Goal: Ask a question

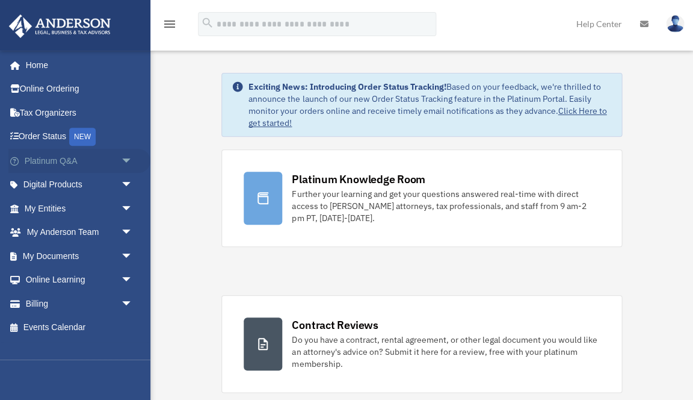
click at [120, 158] on span "arrow_drop_down" at bounding box center [132, 161] width 24 height 25
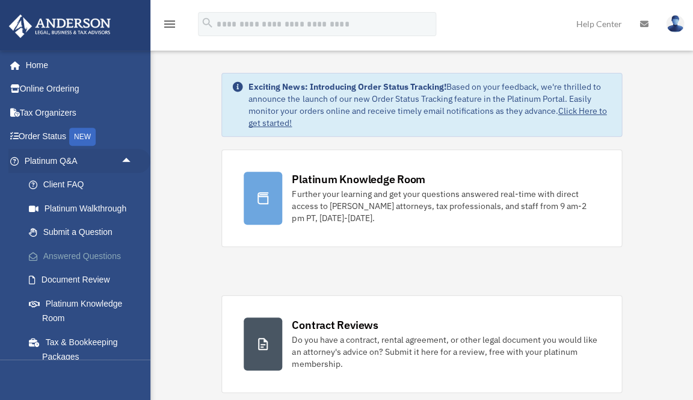
click at [72, 261] on link "Answered Questions" at bounding box center [84, 256] width 134 height 24
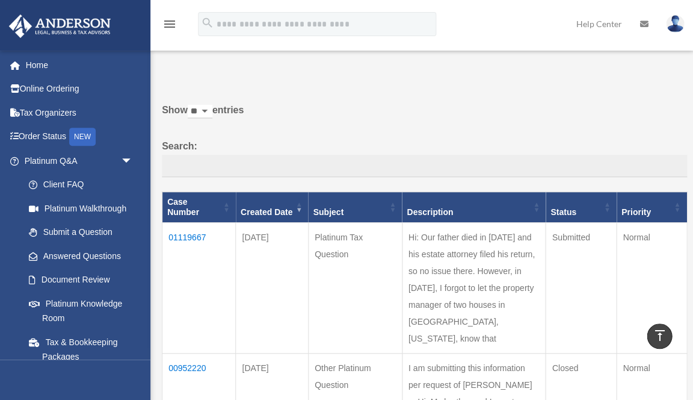
scroll to position [25, 0]
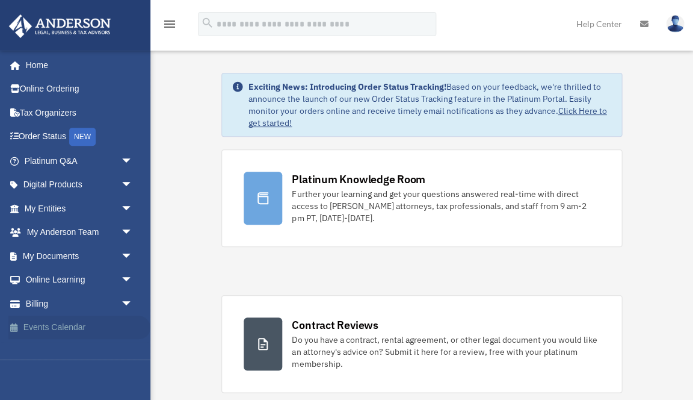
click at [52, 327] on link "Events Calendar" at bounding box center [79, 327] width 142 height 24
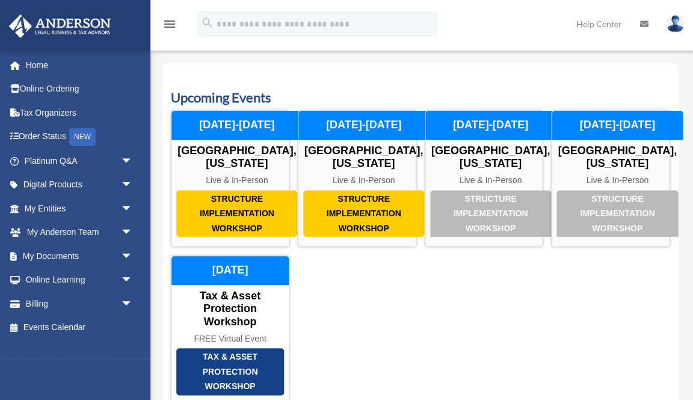
click at [52, 326] on link "Events Calendar" at bounding box center [76, 327] width 136 height 24
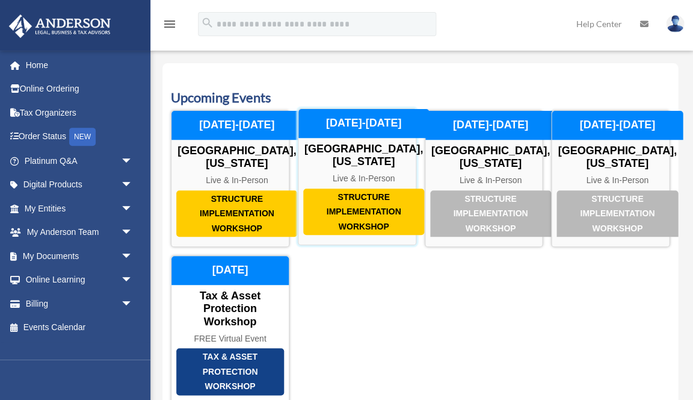
click at [372, 214] on div "Structure Implementation Workshop" at bounding box center [363, 211] width 121 height 47
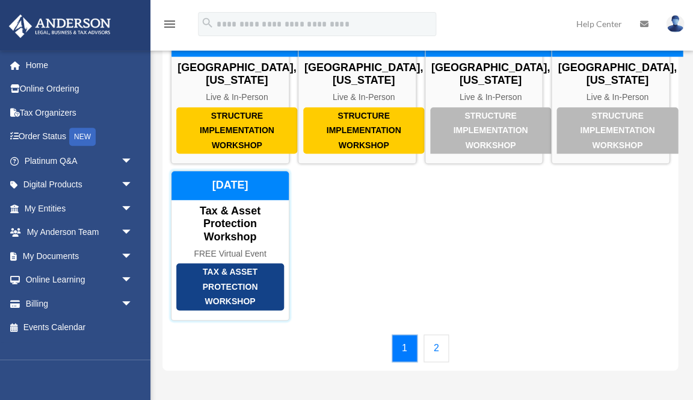
scroll to position [84, 0]
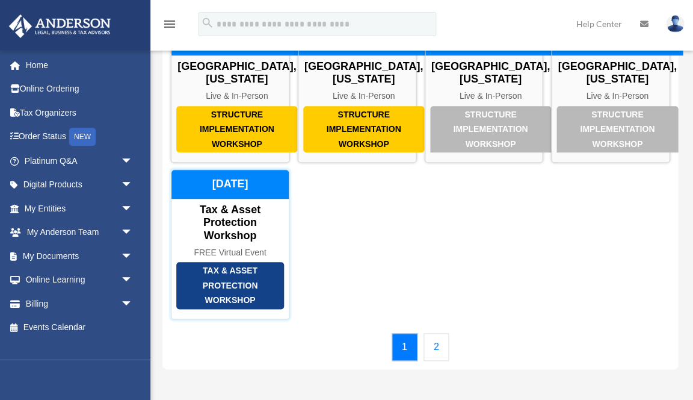
click at [220, 309] on div "Tax & Asset Protection Workshop" at bounding box center [230, 285] width 108 height 47
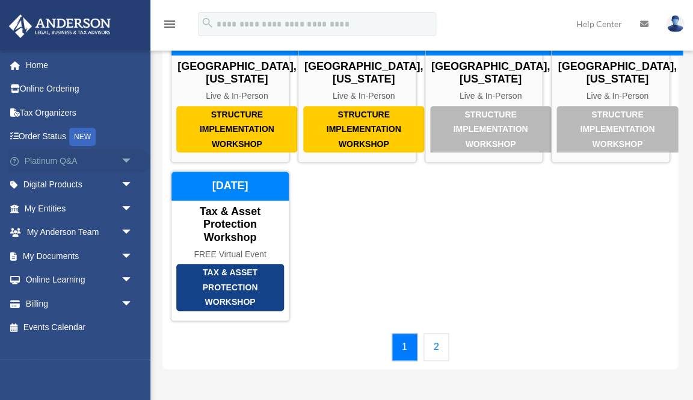
click at [64, 162] on link "Platinum Q&A arrow_drop_down" at bounding box center [79, 161] width 142 height 24
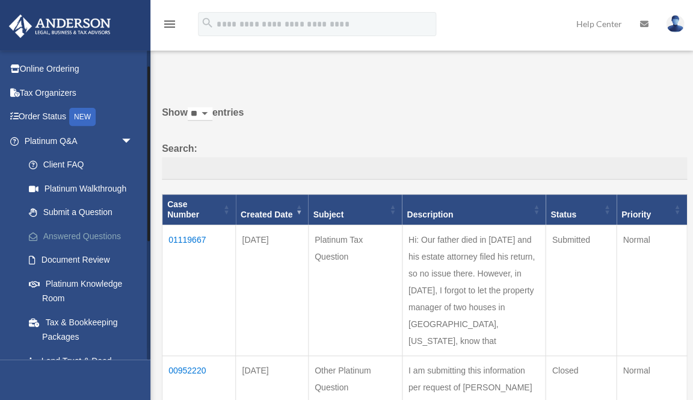
scroll to position [40, 0]
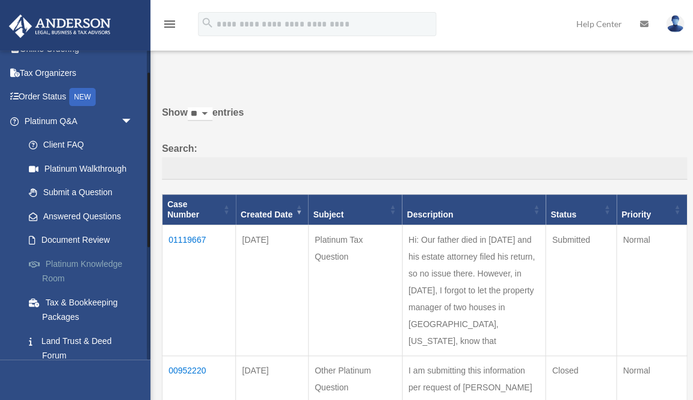
click at [73, 261] on link "Platinum Knowledge Room" at bounding box center [84, 271] width 134 height 39
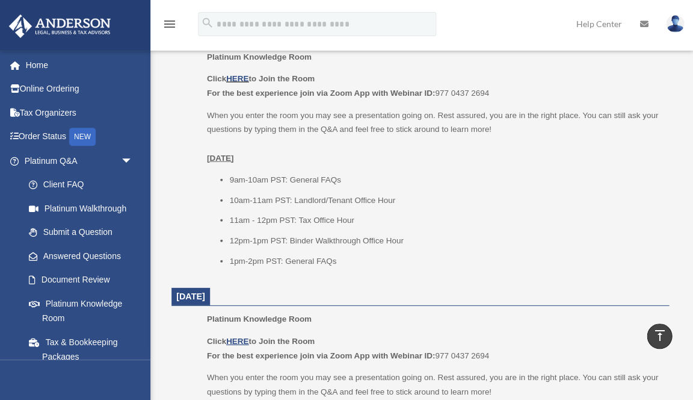
scroll to position [539, 0]
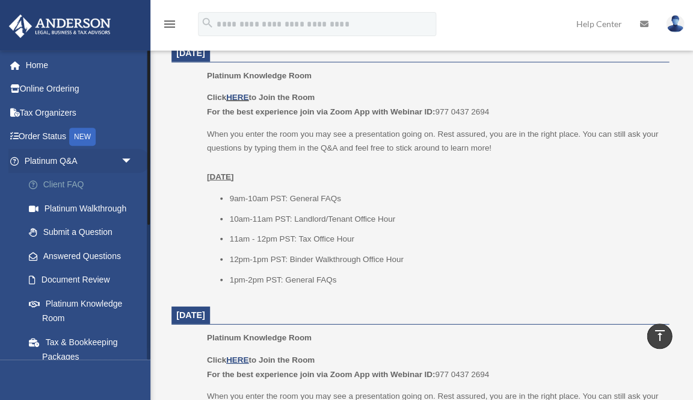
click at [61, 185] on link "Client FAQ" at bounding box center [84, 185] width 134 height 24
click at [73, 158] on link "Platinum Q&A arrow_drop_down" at bounding box center [79, 161] width 142 height 24
click at [66, 246] on link "Answered Questions" at bounding box center [84, 256] width 134 height 24
click at [68, 254] on link "Answered Questions" at bounding box center [84, 256] width 134 height 24
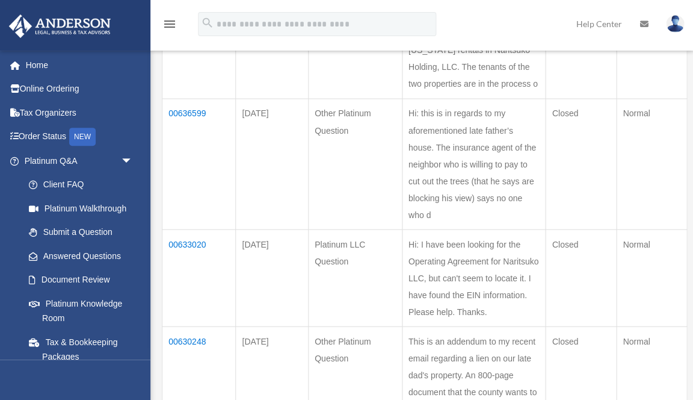
scroll to position [373, 0]
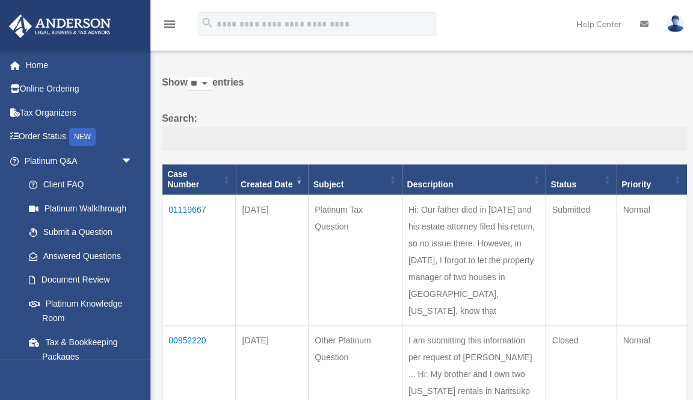
scroll to position [33, 0]
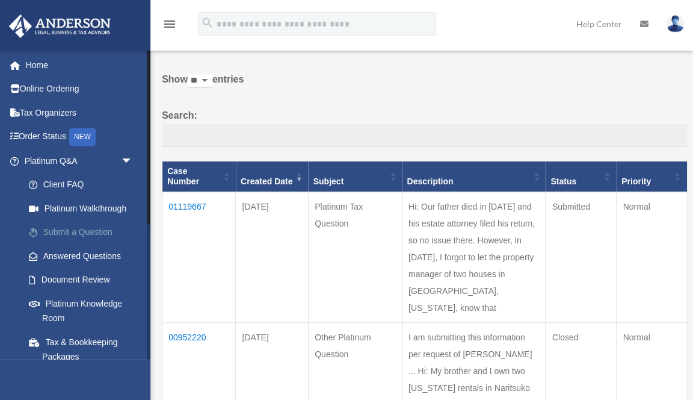
click at [81, 229] on link "Submit a Question" at bounding box center [84, 232] width 134 height 24
